Goal: Task Accomplishment & Management: Use online tool/utility

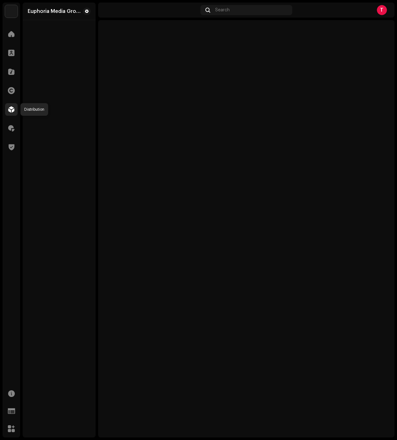
click at [8, 115] on div at bounding box center [11, 109] width 13 height 13
click at [14, 113] on div at bounding box center [11, 109] width 13 height 13
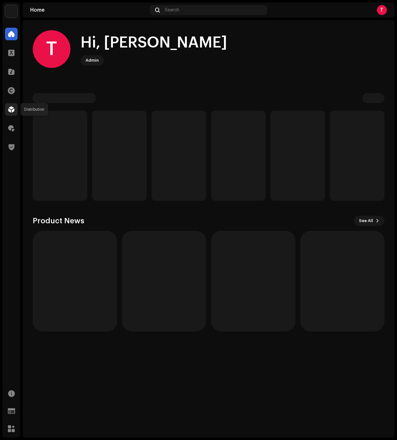
click at [8, 110] on div at bounding box center [11, 109] width 13 height 13
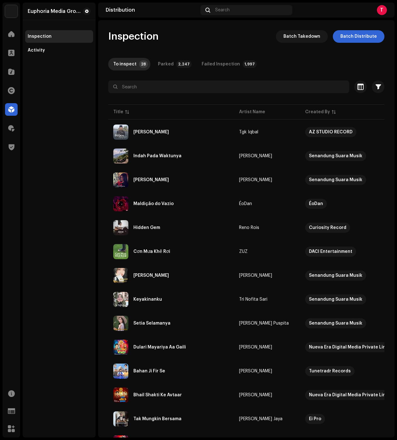
click at [63, 229] on div "Euphoria Media Group Inspection Activity" at bounding box center [59, 220] width 73 height 435
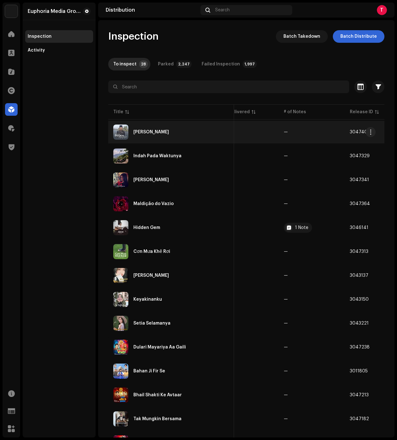
copy tbody "Imamal Mursalin Tgk Iqbal AZ STUDIO RECORD +24 Oct 8, 2025 Oct 8, 2025 — — 3047…"
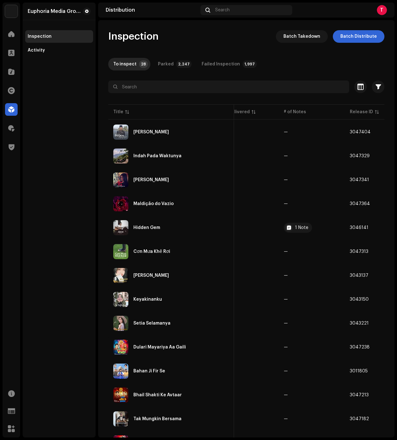
drag, startPoint x: 346, startPoint y: 358, endPoint x: 51, endPoint y: 138, distance: 368.0
click at [93, 136] on div "Euphoria Media Group Home Clients Catalog Rights Distribution Royalties Trust &…" at bounding box center [198, 220] width 397 height 440
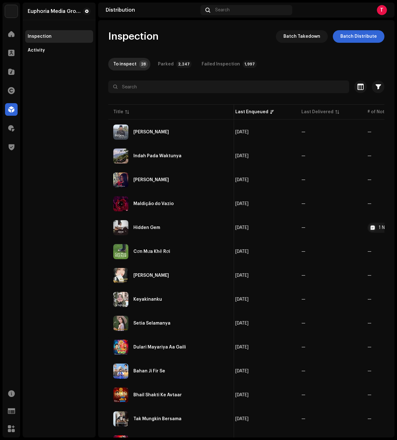
click at [51, 138] on div "Euphoria Media Group Inspection Activity" at bounding box center [59, 220] width 73 height 435
click at [348, 35] on span "Batch Distribute" at bounding box center [359, 36] width 37 height 13
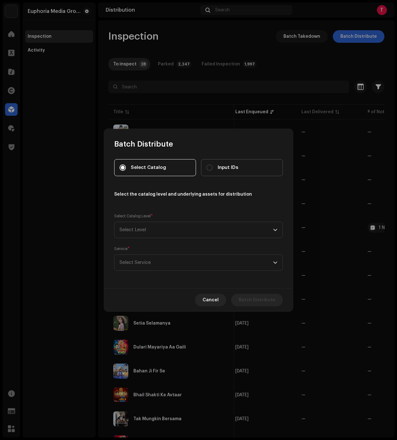
click at [214, 161] on label "Input IDs" at bounding box center [242, 167] width 82 height 17
click at [213, 165] on input "Input IDs" at bounding box center [209, 168] width 6 height 6
radio input "true"
click at [160, 231] on span "Select Level" at bounding box center [197, 230] width 154 height 16
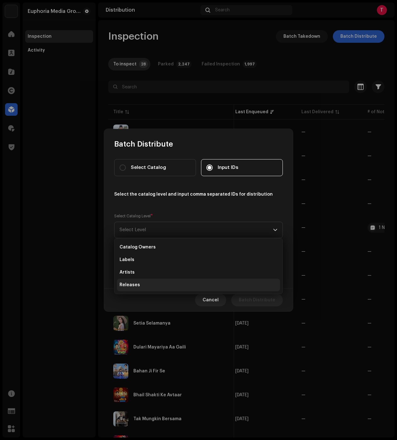
click at [135, 285] on span "Releases" at bounding box center [130, 285] width 20 height 6
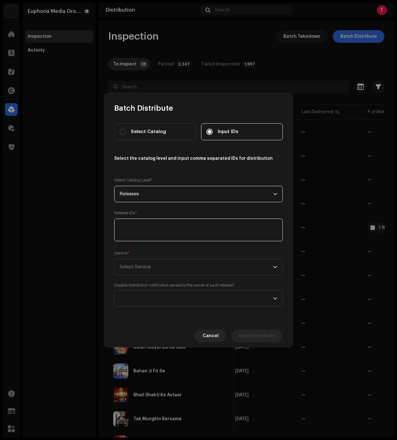
click at [140, 229] on textarea at bounding box center [198, 230] width 169 height 23
paste textarea "3047404,3047329,3047341,3047364,3046141,3047313,3043137,3043150,3043221,3047238…"
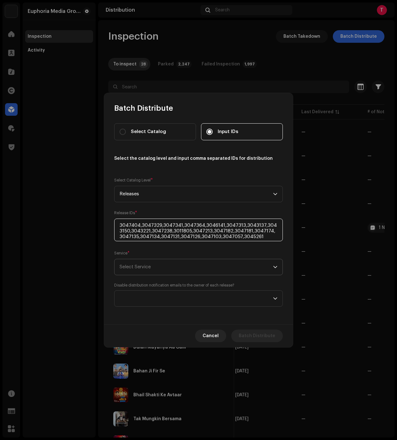
type textarea "3047404,3047329,3047341,3047364,3046141,3047313,3043137,3043150,3043221,3047238…"
click at [144, 263] on span "Select Service" at bounding box center [197, 267] width 154 height 16
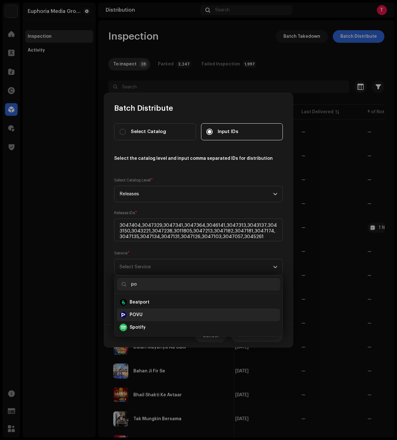
type input "po"
click at [143, 317] on div "POVU" at bounding box center [199, 315] width 158 height 8
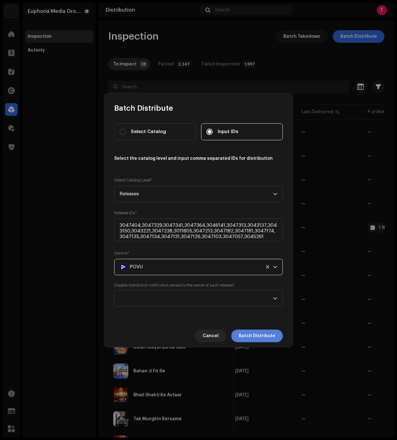
click at [243, 331] on span "Batch Distribute" at bounding box center [257, 336] width 37 height 13
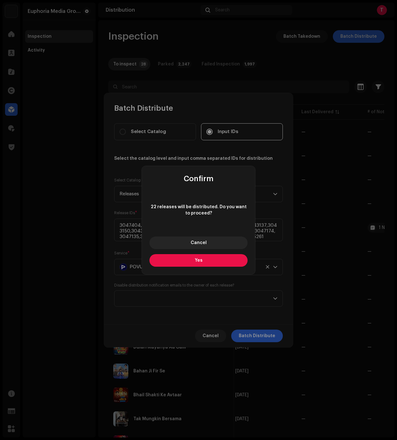
click at [221, 262] on button "Yes" at bounding box center [199, 260] width 98 height 13
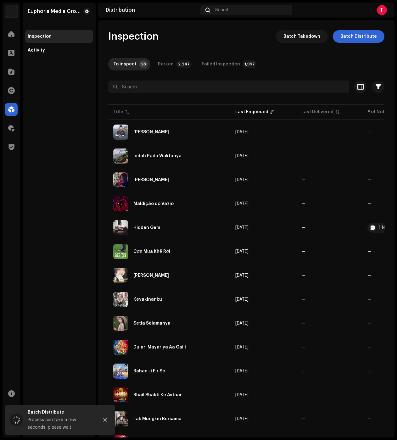
click at [49, 253] on div "Batch Distribute Select Catalog Input IDs Select the catalog level and input co…" at bounding box center [198, 220] width 397 height 440
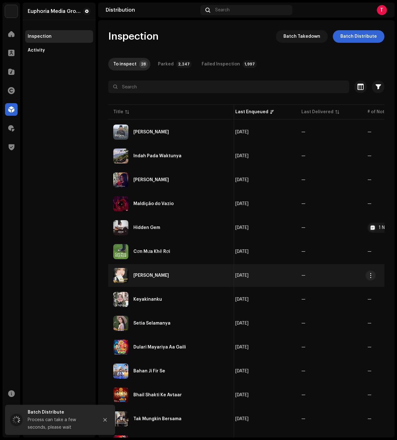
drag, startPoint x: 227, startPoint y: 269, endPoint x: 201, endPoint y: 268, distance: 25.8
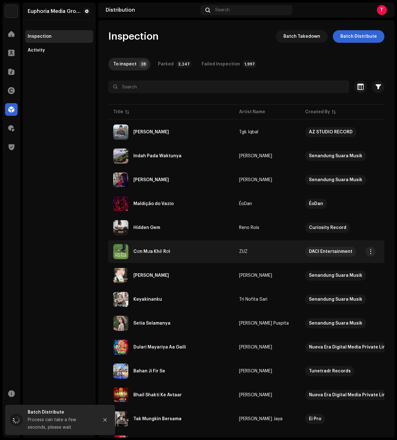
drag, startPoint x: 157, startPoint y: 245, endPoint x: 176, endPoint y: 246, distance: 18.3
